Goal: Transaction & Acquisition: Purchase product/service

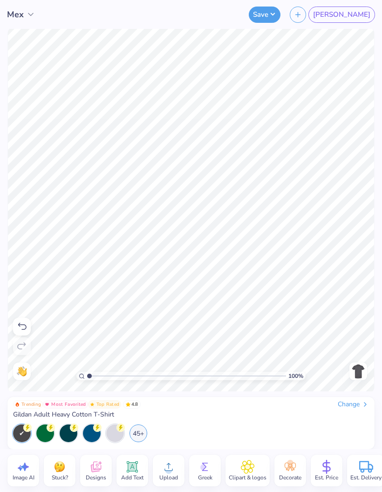
click at [365, 16] on span "[PERSON_NAME]" at bounding box center [341, 14] width 57 height 11
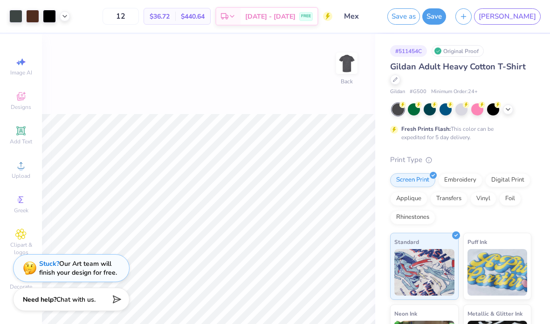
click at [382, 82] on div at bounding box center [395, 80] width 10 height 10
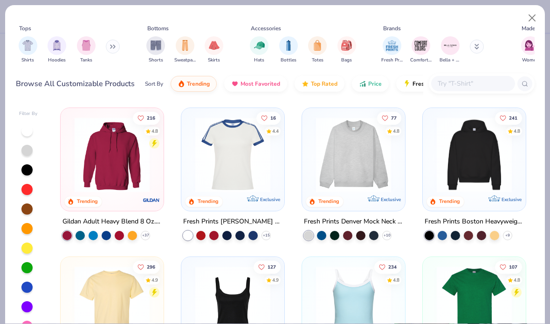
click at [369, 82] on span "Price" at bounding box center [375, 83] width 14 height 7
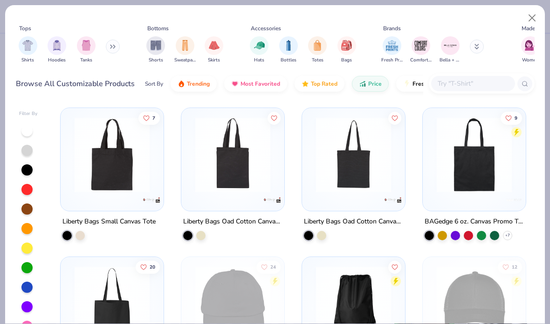
click at [52, 50] on img "filter for Hoodies" at bounding box center [57, 45] width 10 height 11
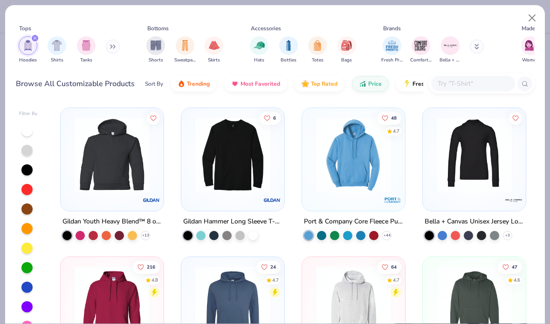
click at [113, 48] on icon at bounding box center [113, 46] width 6 height 5
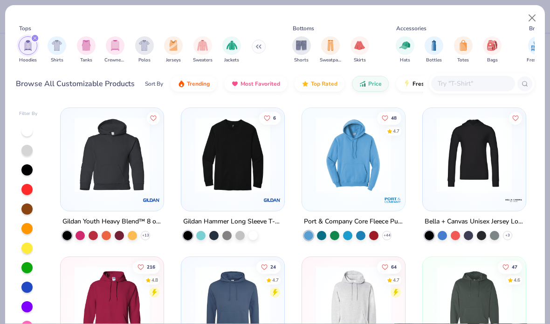
click at [119, 41] on img "filter for Crewnecks" at bounding box center [115, 45] width 10 height 11
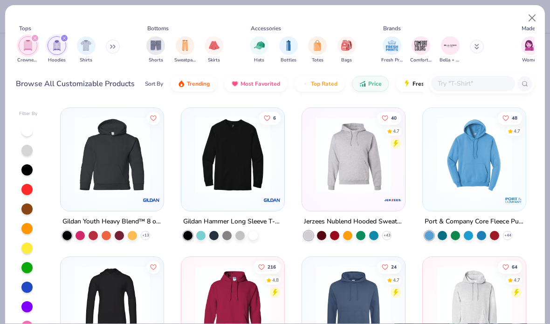
click at [183, 82] on img "button" at bounding box center [181, 83] width 7 height 7
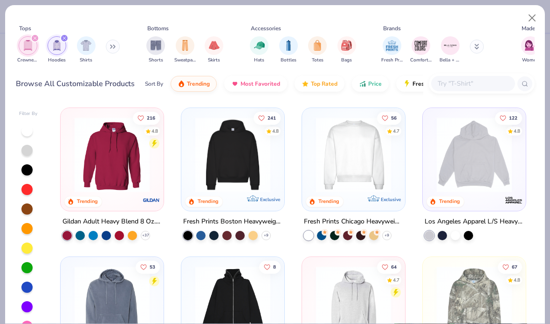
scroll to position [14, 0]
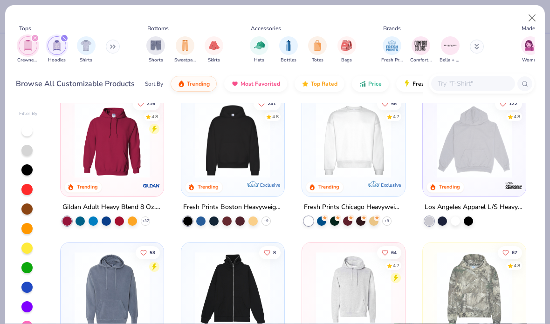
click at [371, 83] on span "Price" at bounding box center [375, 83] width 14 height 7
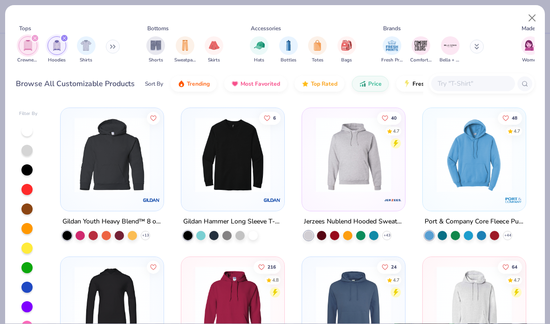
scroll to position [0, 0]
click at [68, 36] on div "filter for Hoodies" at bounding box center [64, 38] width 8 height 8
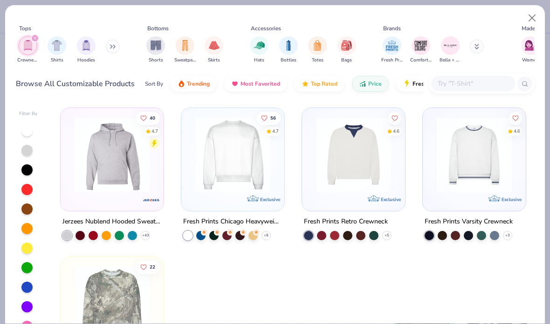
click at [208, 82] on span "Trending" at bounding box center [198, 83] width 23 height 7
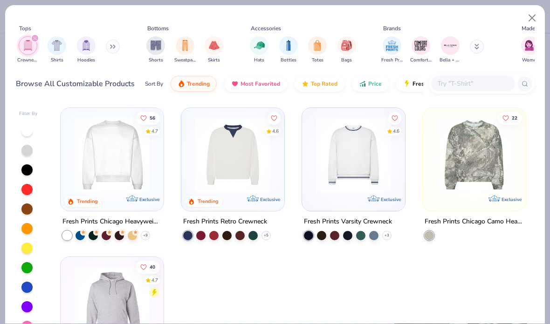
click at [119, 170] on img at bounding box center [112, 154] width 84 height 75
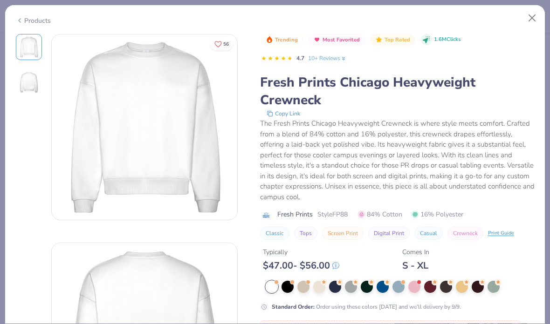
click at [349, 284] on div at bounding box center [351, 287] width 12 height 12
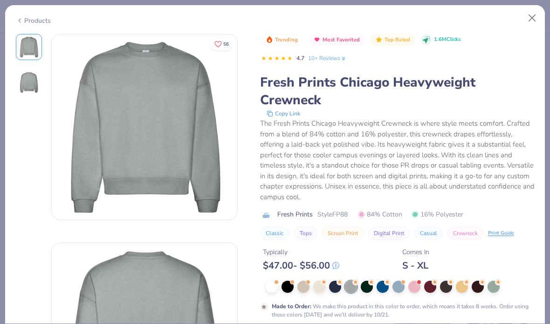
click at [382, 287] on div at bounding box center [398, 287] width 12 height 12
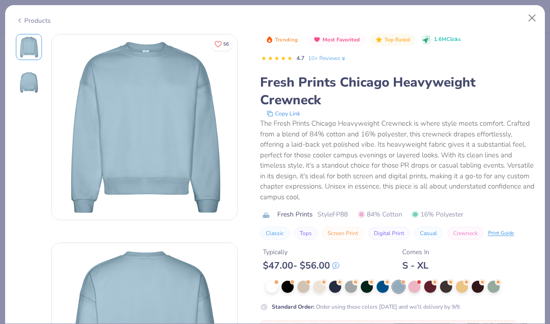
click at [382, 283] on div at bounding box center [493, 287] width 12 height 12
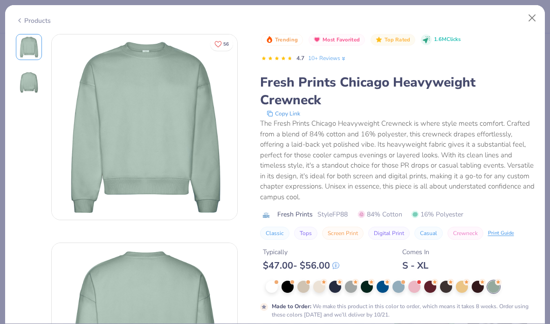
click at [382, 285] on div at bounding box center [446, 287] width 12 height 12
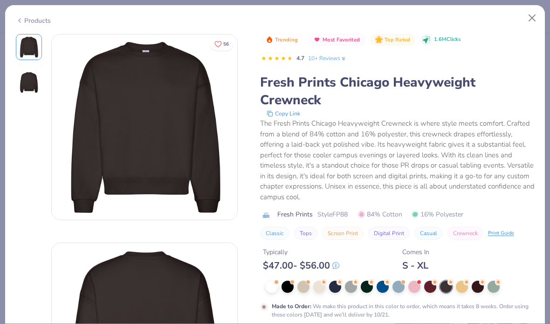
click at [325, 280] on icon at bounding box center [323, 281] width 4 height 3
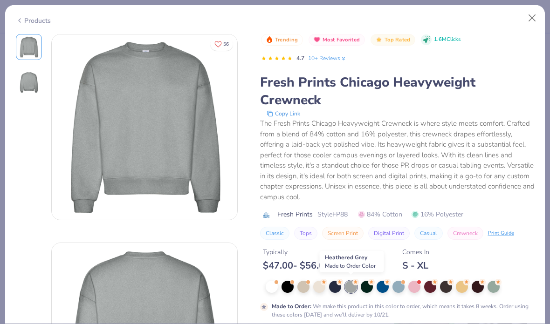
click at [382, 19] on button "Close" at bounding box center [532, 18] width 18 height 18
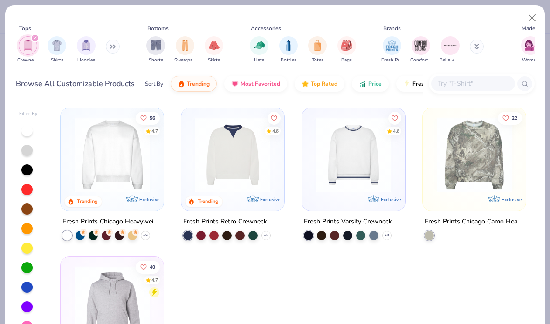
click at [112, 178] on img at bounding box center [112, 154] width 84 height 75
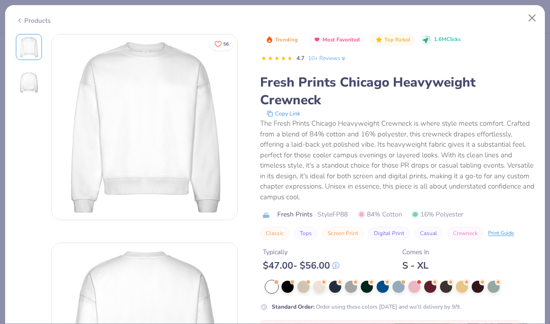
click at [354, 291] on div at bounding box center [400, 287] width 269 height 12
click at [351, 283] on div at bounding box center [351, 287] width 12 height 12
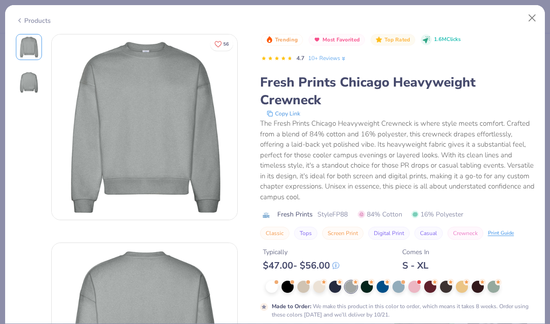
click at [269, 281] on div at bounding box center [272, 287] width 12 height 12
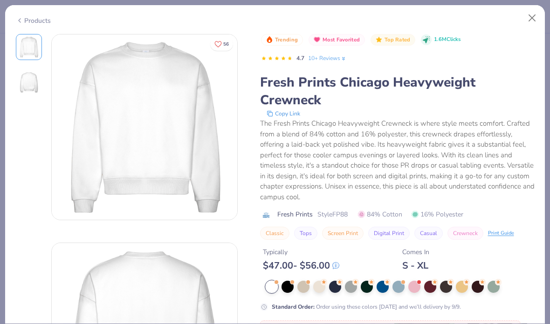
click at [352, 288] on div at bounding box center [351, 287] width 12 height 12
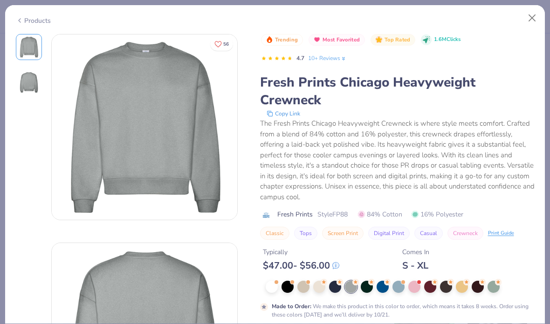
click at [382, 288] on div at bounding box center [446, 287] width 12 height 12
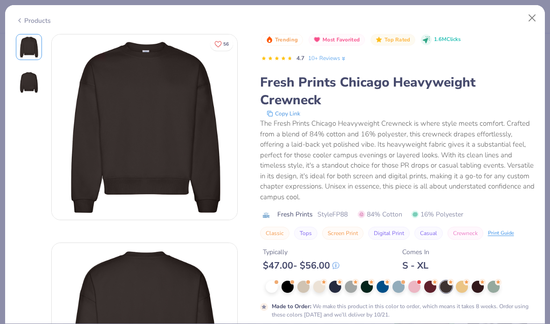
click at [327, 282] on circle at bounding box center [324, 282] width 7 height 7
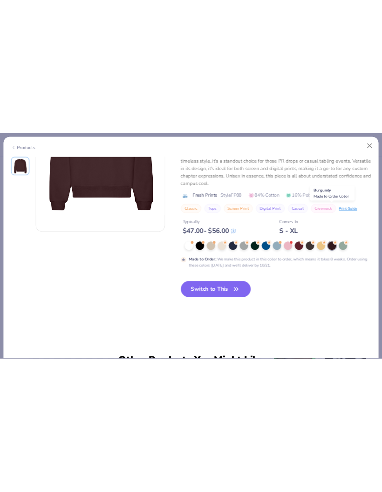
scroll to position [119, 0]
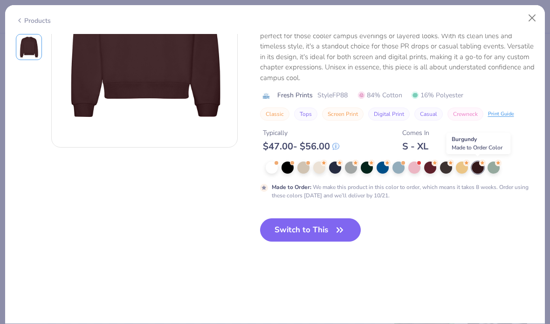
click at [321, 230] on button "Switch to This" at bounding box center [310, 230] width 101 height 23
type input "50"
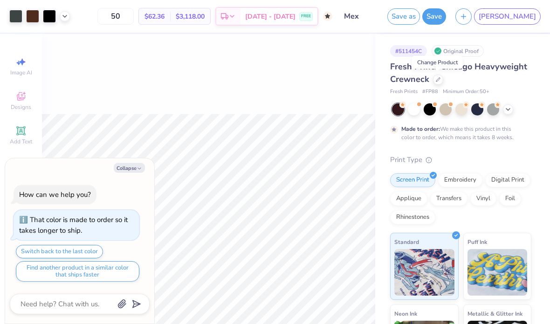
click at [138, 170] on icon "button" at bounding box center [140, 169] width 6 height 6
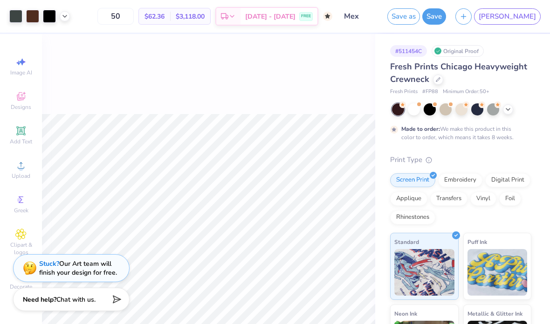
type textarea "x"
click at [63, 15] on icon at bounding box center [64, 16] width 7 height 7
click at [68, 15] on icon at bounding box center [64, 16] width 7 height 7
type input "3.00"
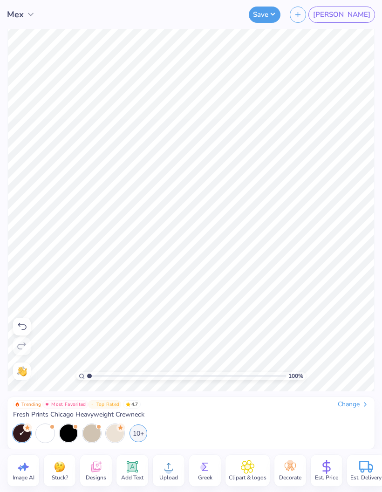
type input "1"
